Goal: Task Accomplishment & Management: Manage account settings

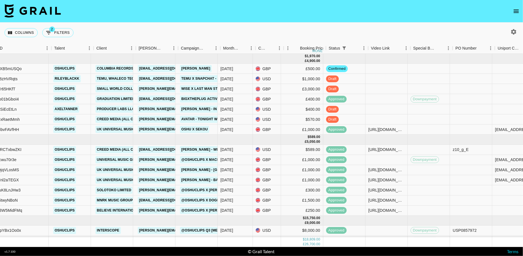
scroll to position [0, 141]
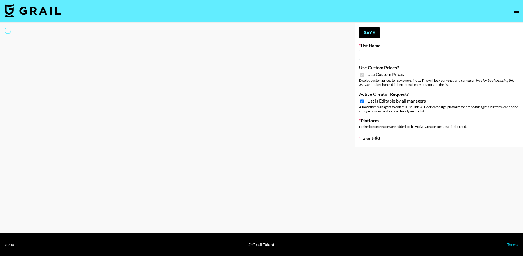
select select "Brand"
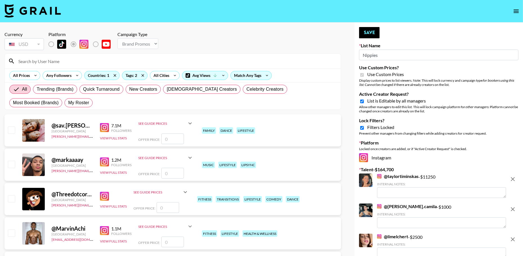
type input "Nippies"
checkbox input "true"
click at [132, 76] on div "Tags: 2" at bounding box center [134, 75] width 25 height 8
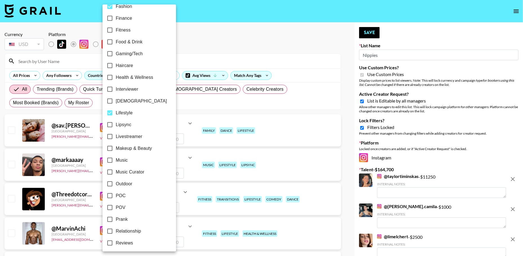
scroll to position [209, 0]
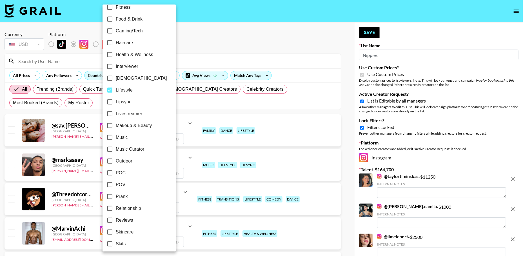
click at [215, 46] on div at bounding box center [261, 128] width 523 height 256
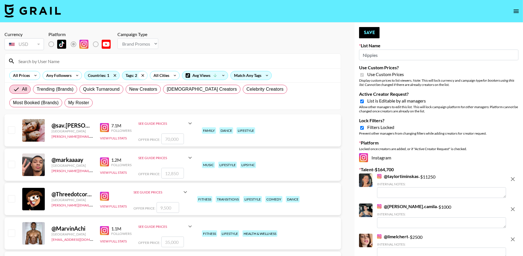
click at [142, 76] on icon at bounding box center [142, 75] width 9 height 8
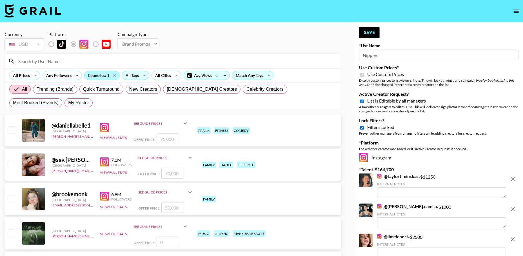
click at [102, 75] on div "Countries: 1" at bounding box center [102, 75] width 35 height 8
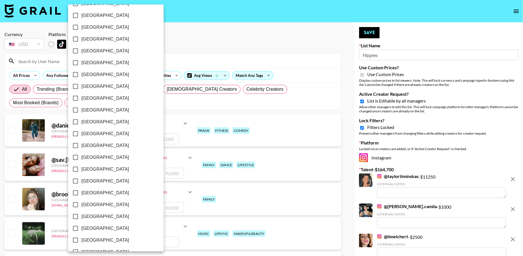
scroll to position [401, 0]
click at [233, 53] on div at bounding box center [261, 128] width 523 height 256
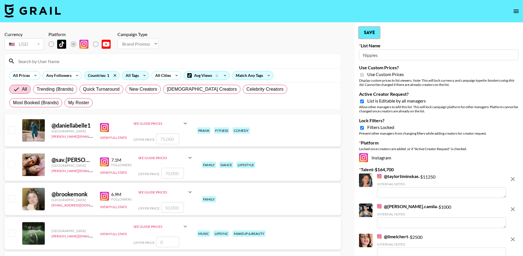
click at [371, 31] on button "Save" at bounding box center [369, 32] width 21 height 11
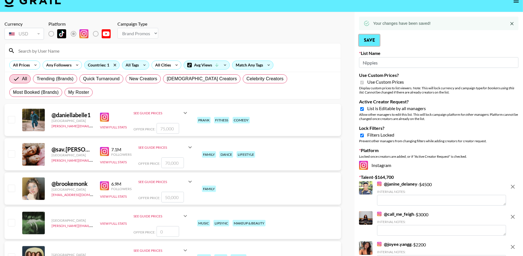
scroll to position [12, 0]
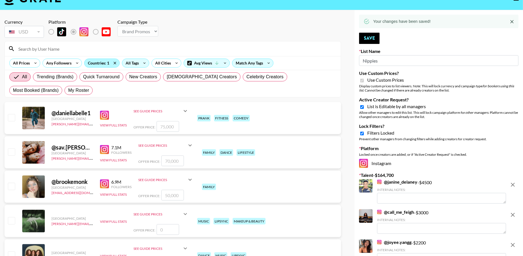
click at [98, 66] on div "Countries: 1" at bounding box center [102, 63] width 35 height 8
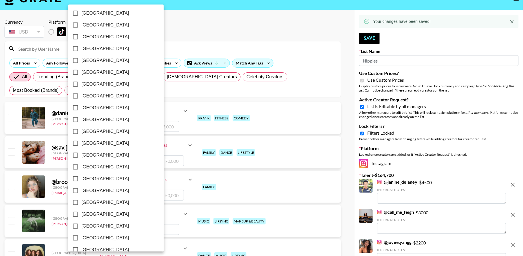
scroll to position [401, 0]
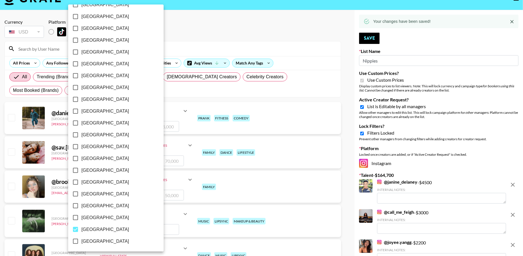
click at [222, 22] on div at bounding box center [261, 128] width 523 height 256
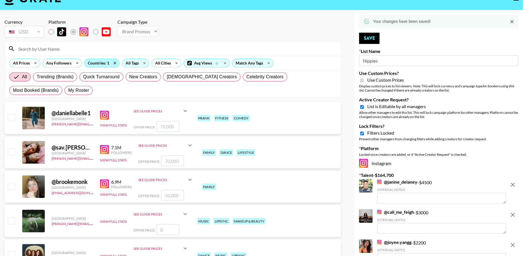
click at [94, 62] on div "Countries: 1" at bounding box center [102, 63] width 35 height 8
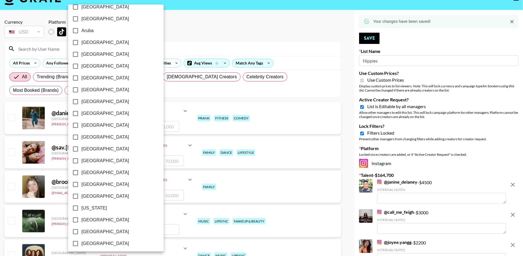
scroll to position [0, 0]
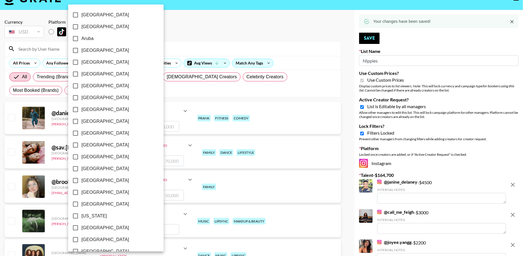
click at [234, 34] on div at bounding box center [261, 128] width 523 height 256
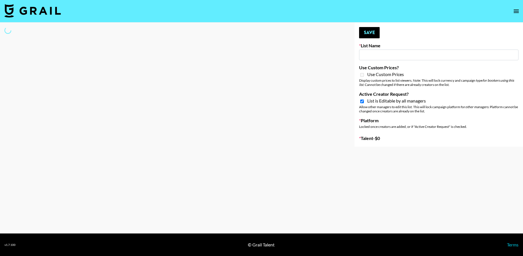
type input "[PERSON_NAME] Promo"
checkbox input "true"
select select "Song"
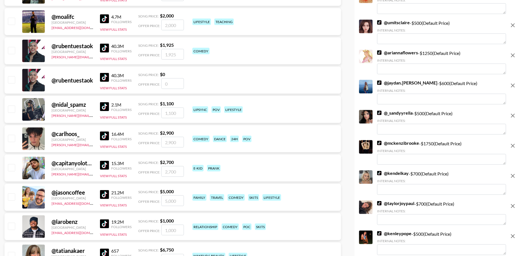
scroll to position [555, 0]
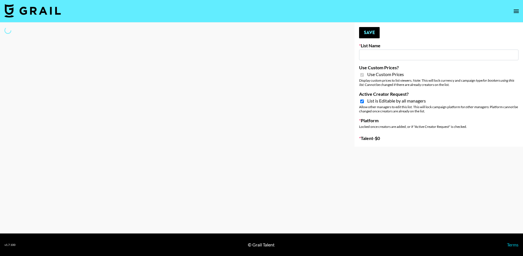
type input "Jinx Fall Campaign"
checkbox input "true"
select select "Brand"
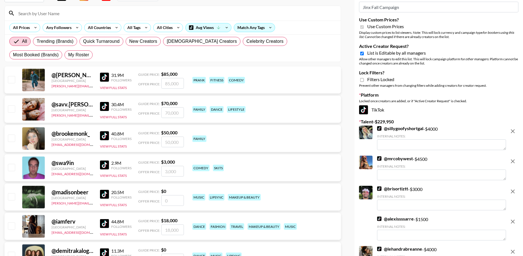
scroll to position [48, 0]
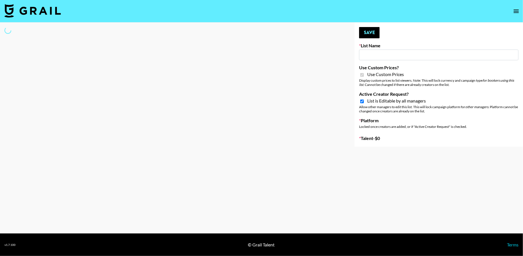
type input "Nippies"
checkbox input "true"
select select "Brand"
